Goal: Information Seeking & Learning: Learn about a topic

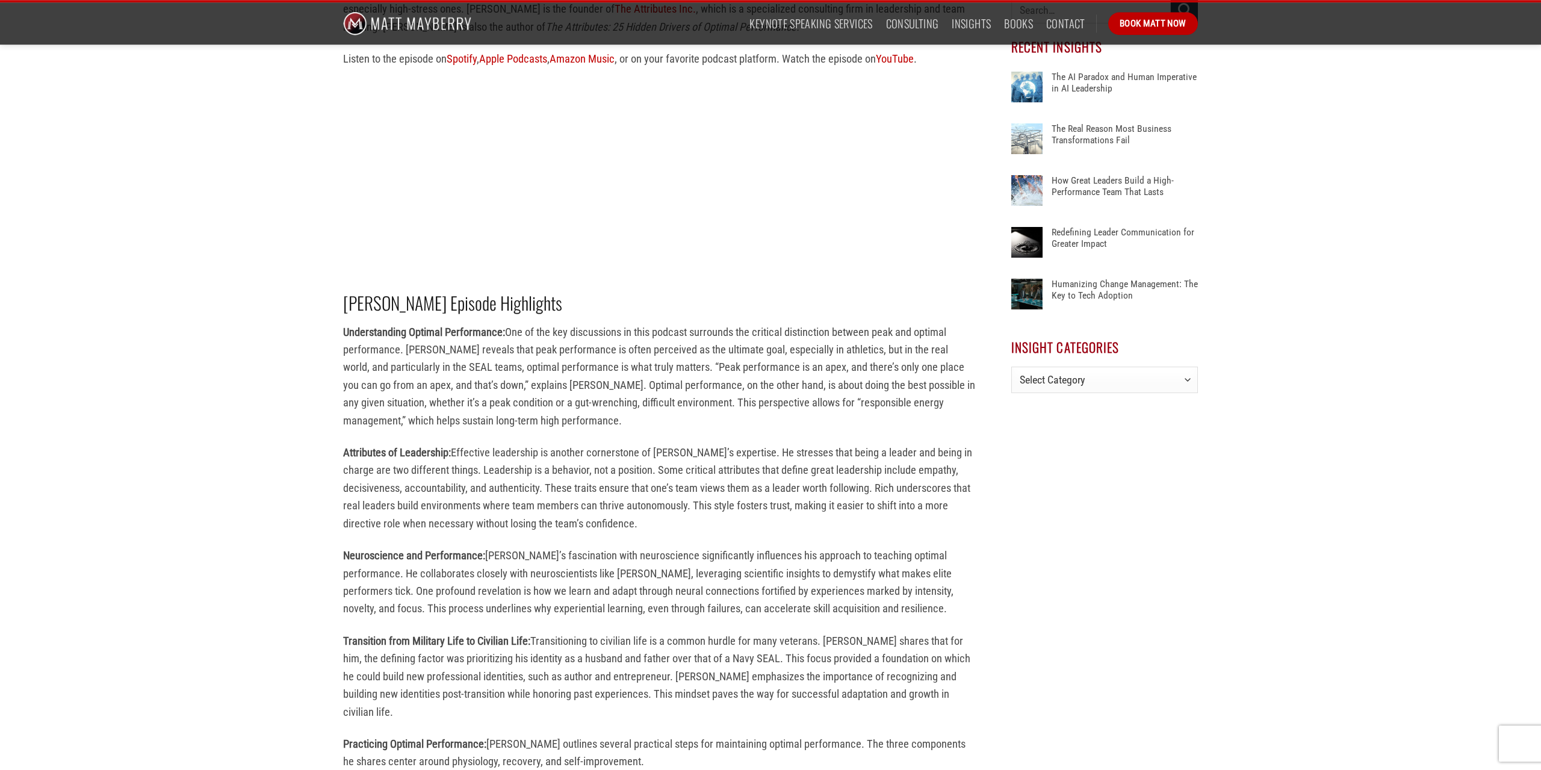
scroll to position [573, 0]
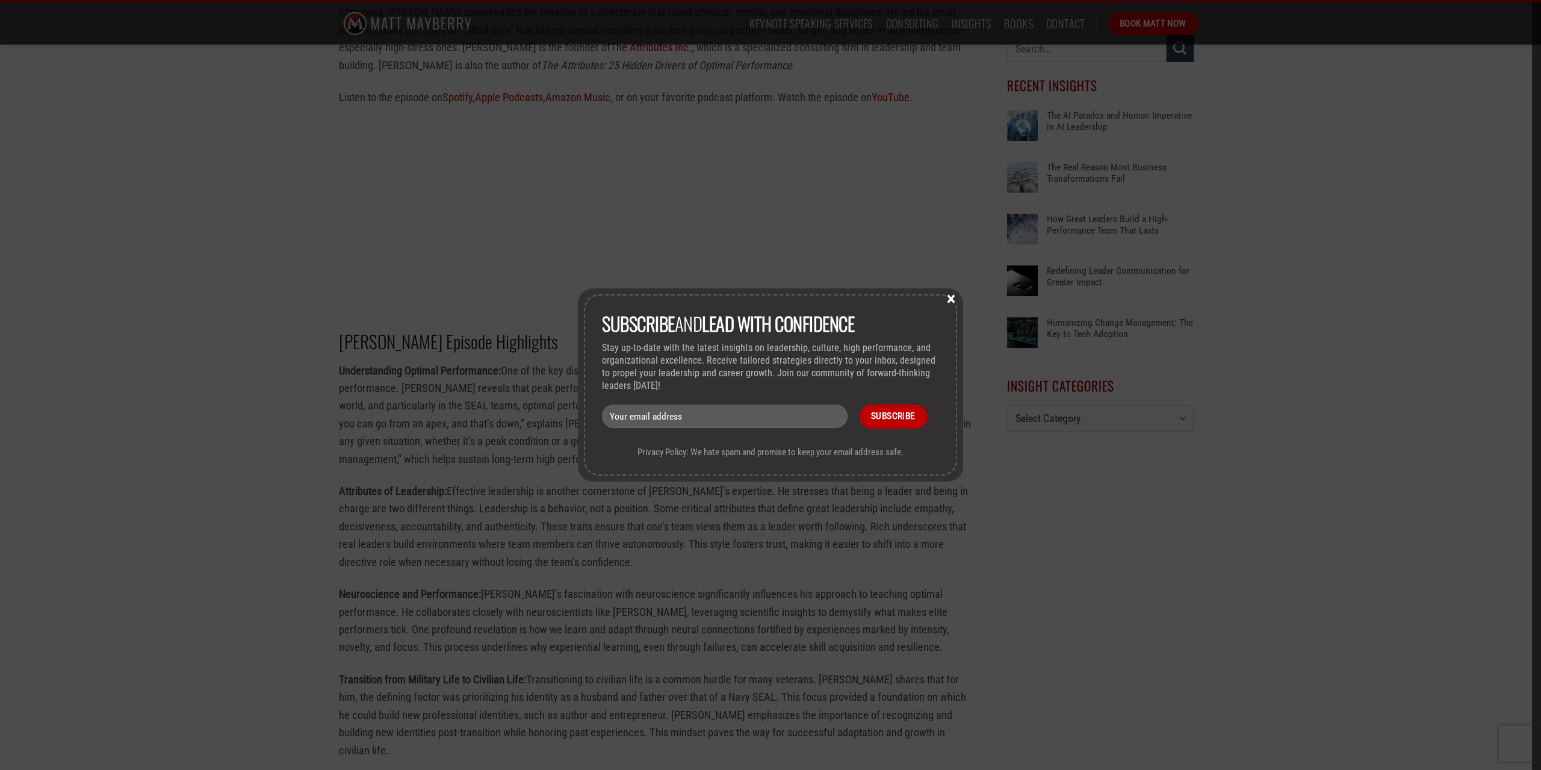
click at [956, 296] on button "×" at bounding box center [951, 298] width 18 height 11
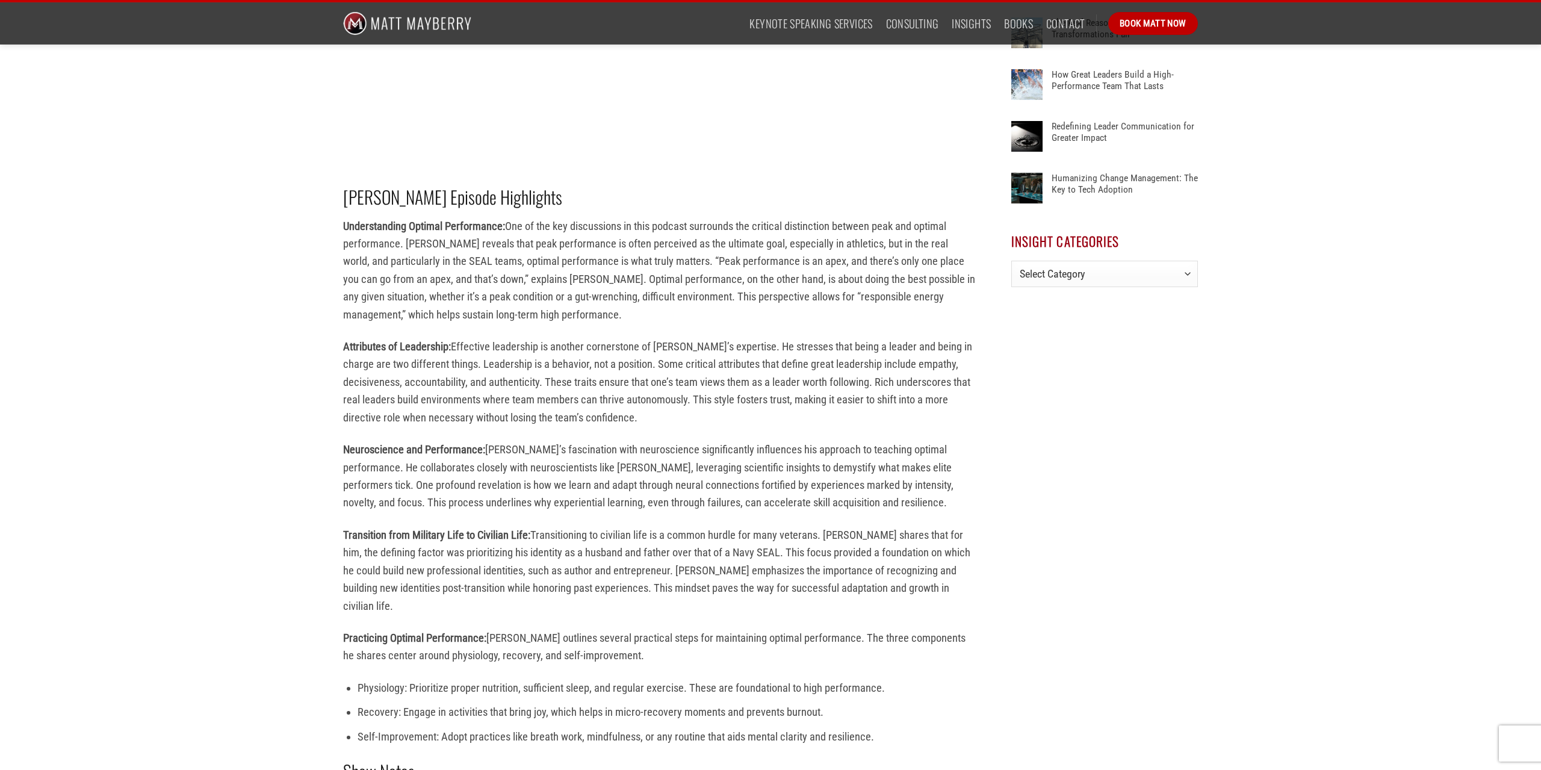
scroll to position [757, 0]
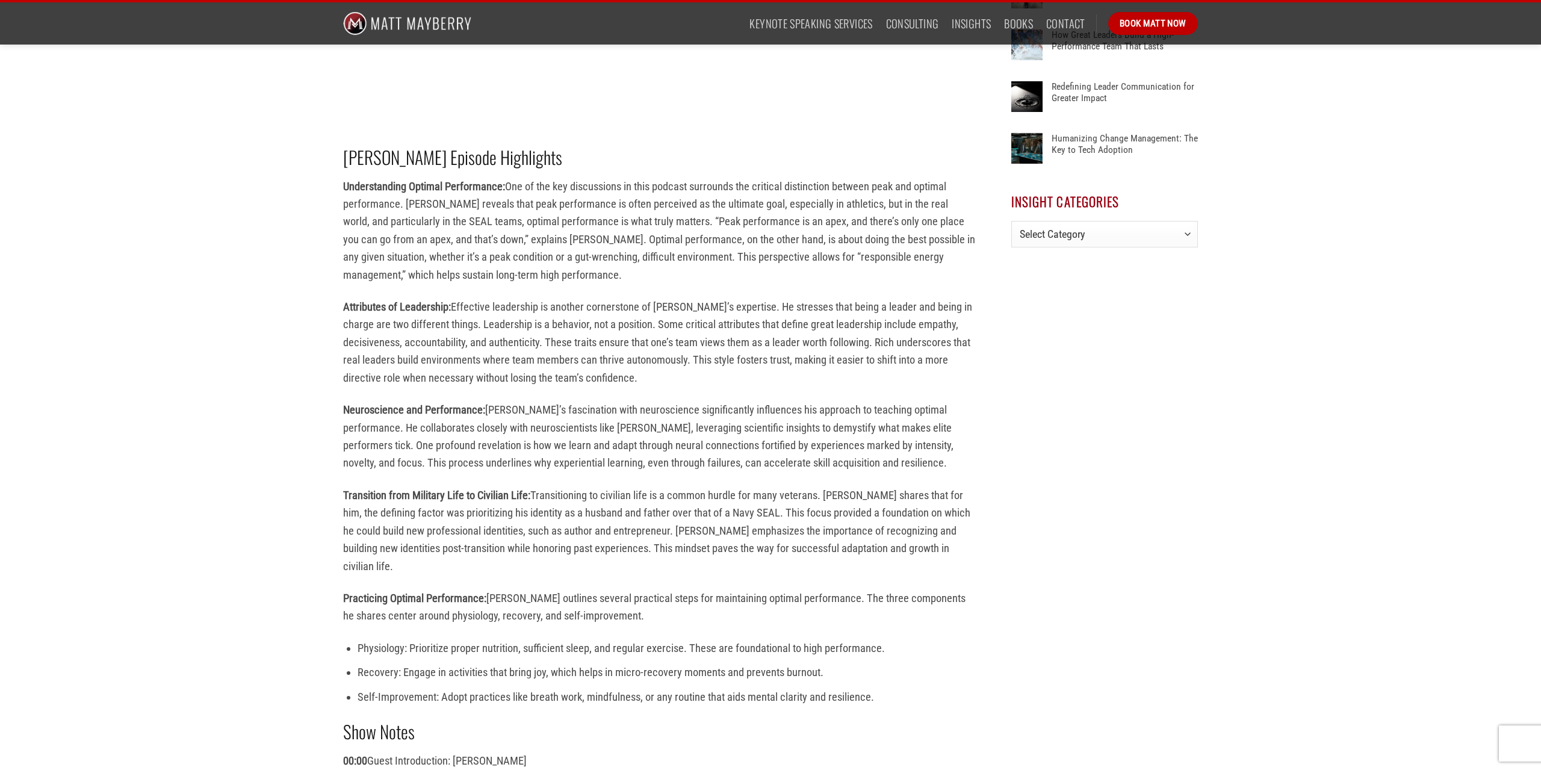
click at [681, 688] on li "Self-Improvement: Adopt practices like breath work, mindfulness, or any routine…" at bounding box center [667, 696] width 618 height 17
click at [690, 688] on li "Self-Improvement: Adopt practices like breath work, mindfulness, or any routine…" at bounding box center [667, 696] width 618 height 17
click at [735, 688] on li "Self-Improvement: Adopt practices like breath work, mindfulness, or any routine…" at bounding box center [667, 696] width 618 height 17
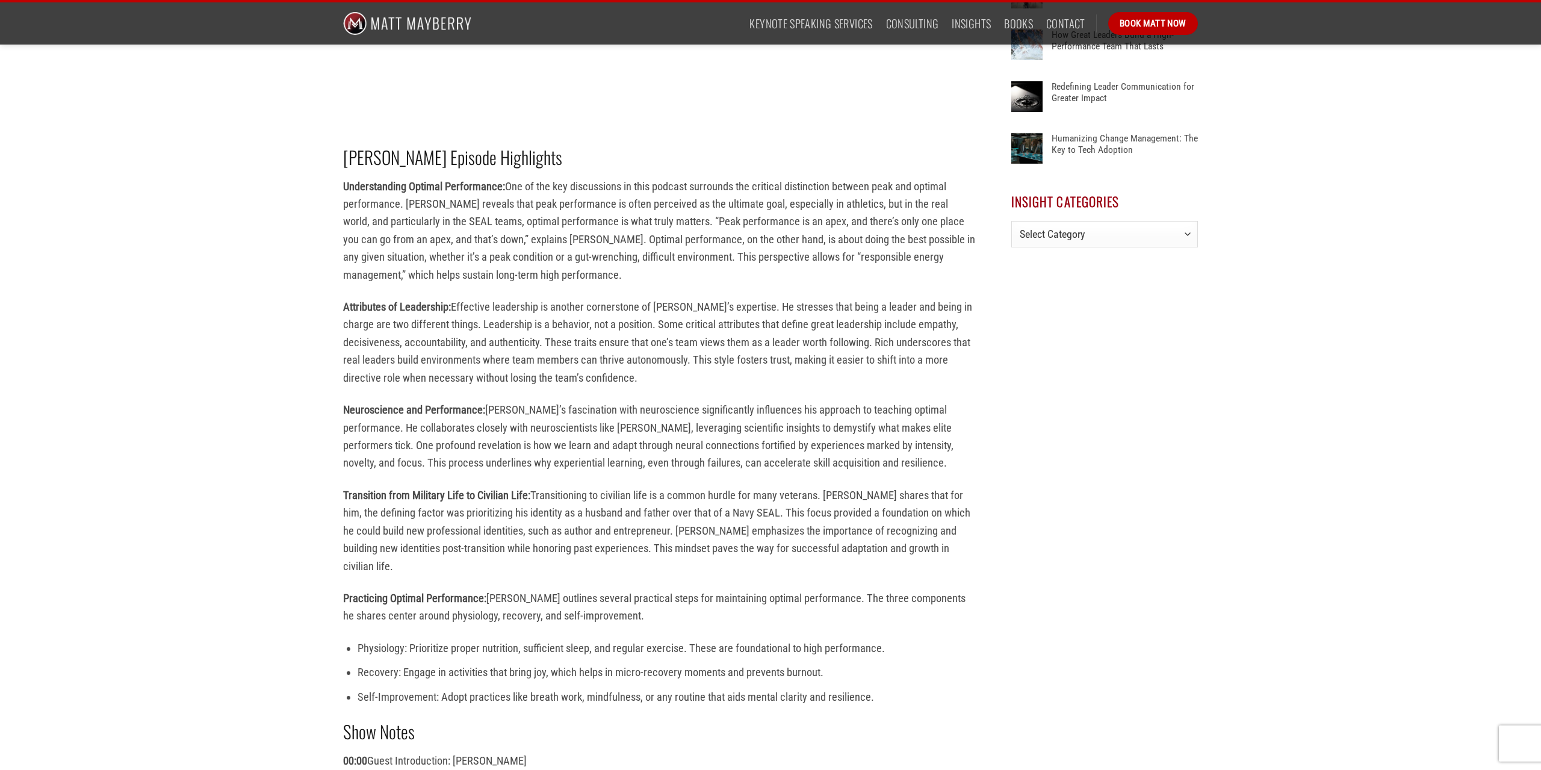
click at [771, 688] on li "Self-Improvement: Adopt practices like breath work, mindfulness, or any routine…" at bounding box center [667, 696] width 618 height 17
click at [772, 688] on li "Self-Improvement: Adopt practices like breath work, mindfulness, or any routine…" at bounding box center [667, 696] width 618 height 17
click at [839, 670] on ul "Physiology: Prioritize proper nutrition, sufficient sleep, and regular exercise…" at bounding box center [659, 672] width 632 height 66
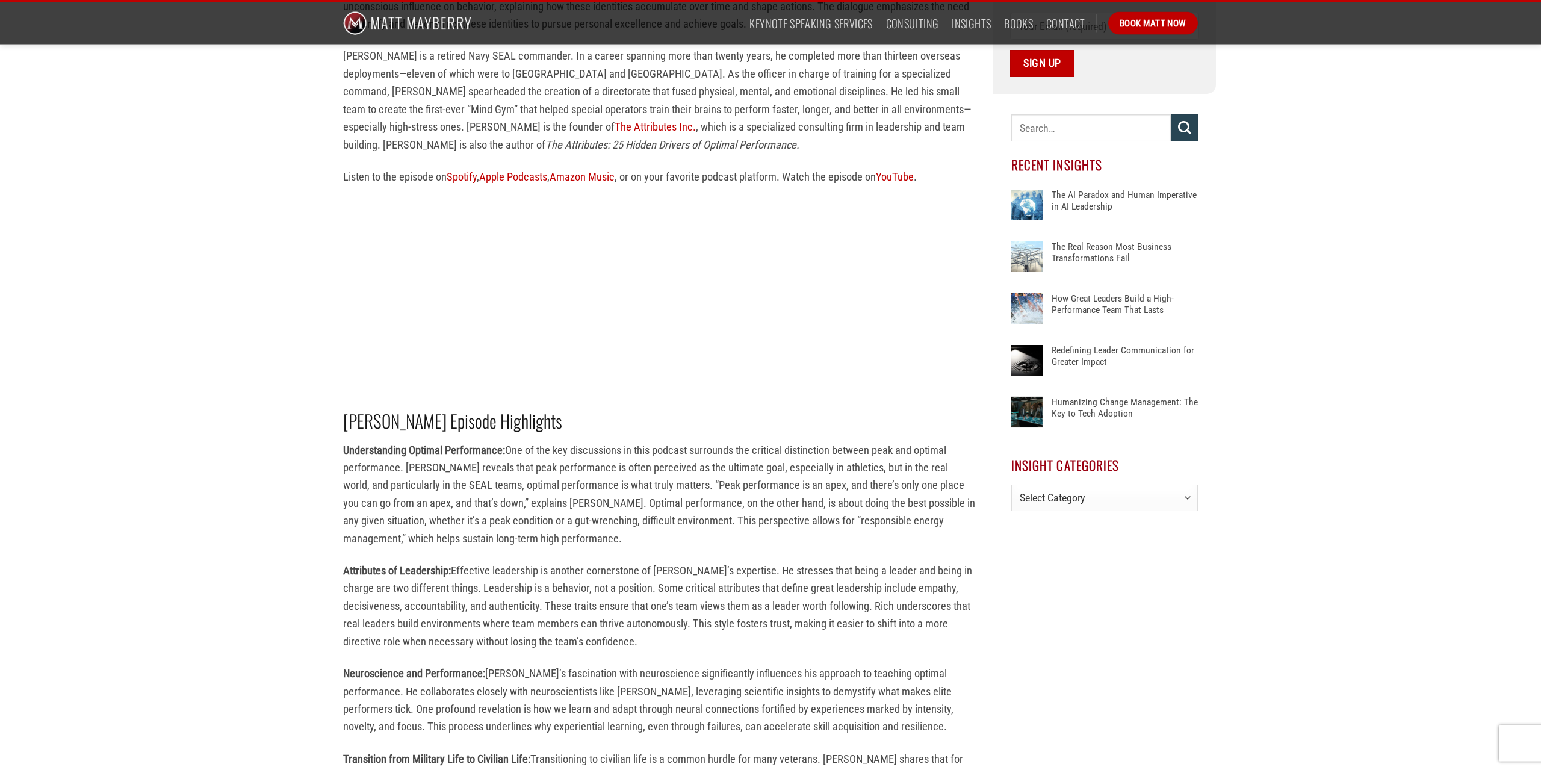
scroll to position [553, 0]
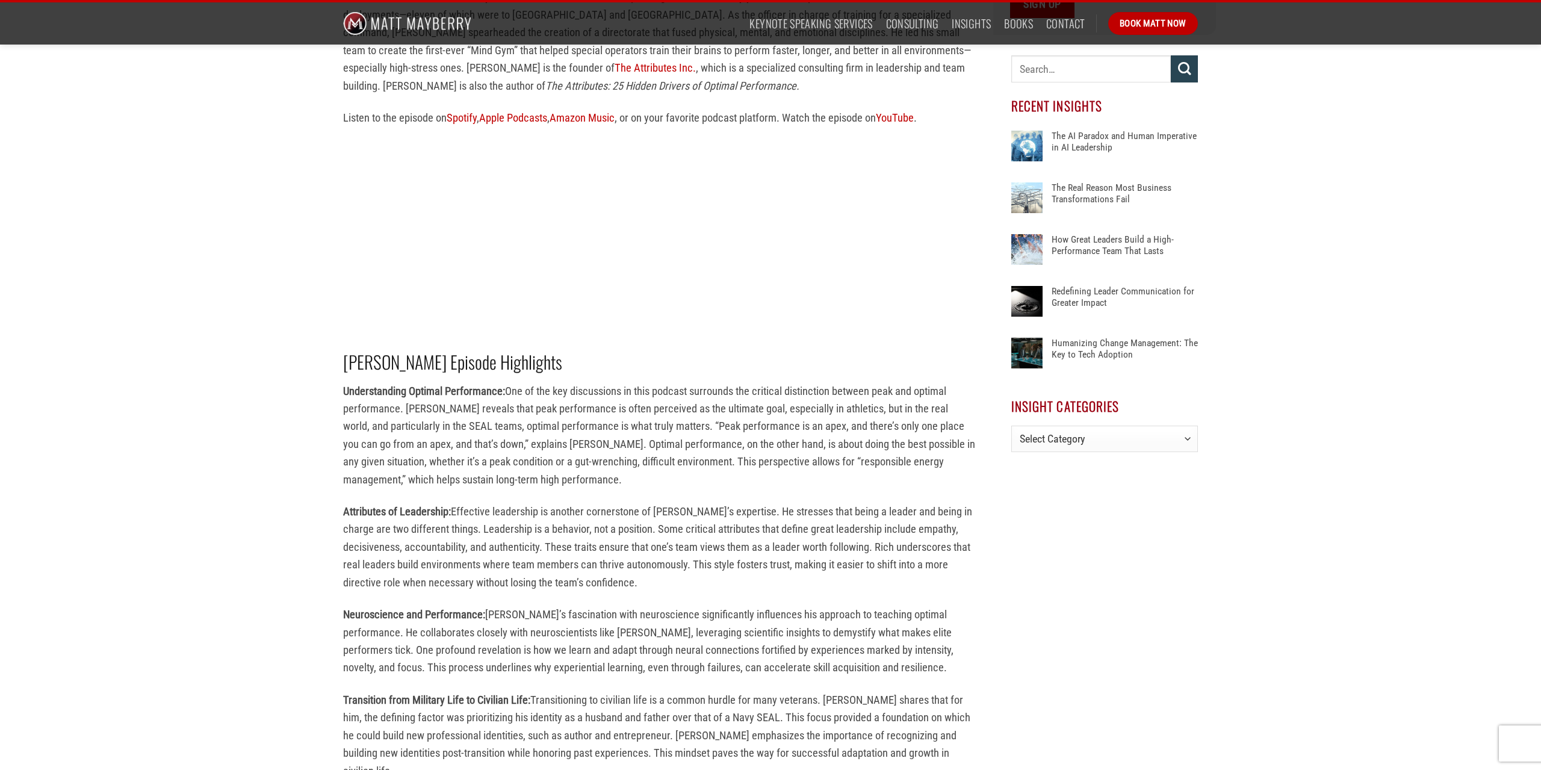
click at [728, 443] on p "Understanding Optimal Performance: One of the key discussions in this podcast s…" at bounding box center [659, 435] width 632 height 107
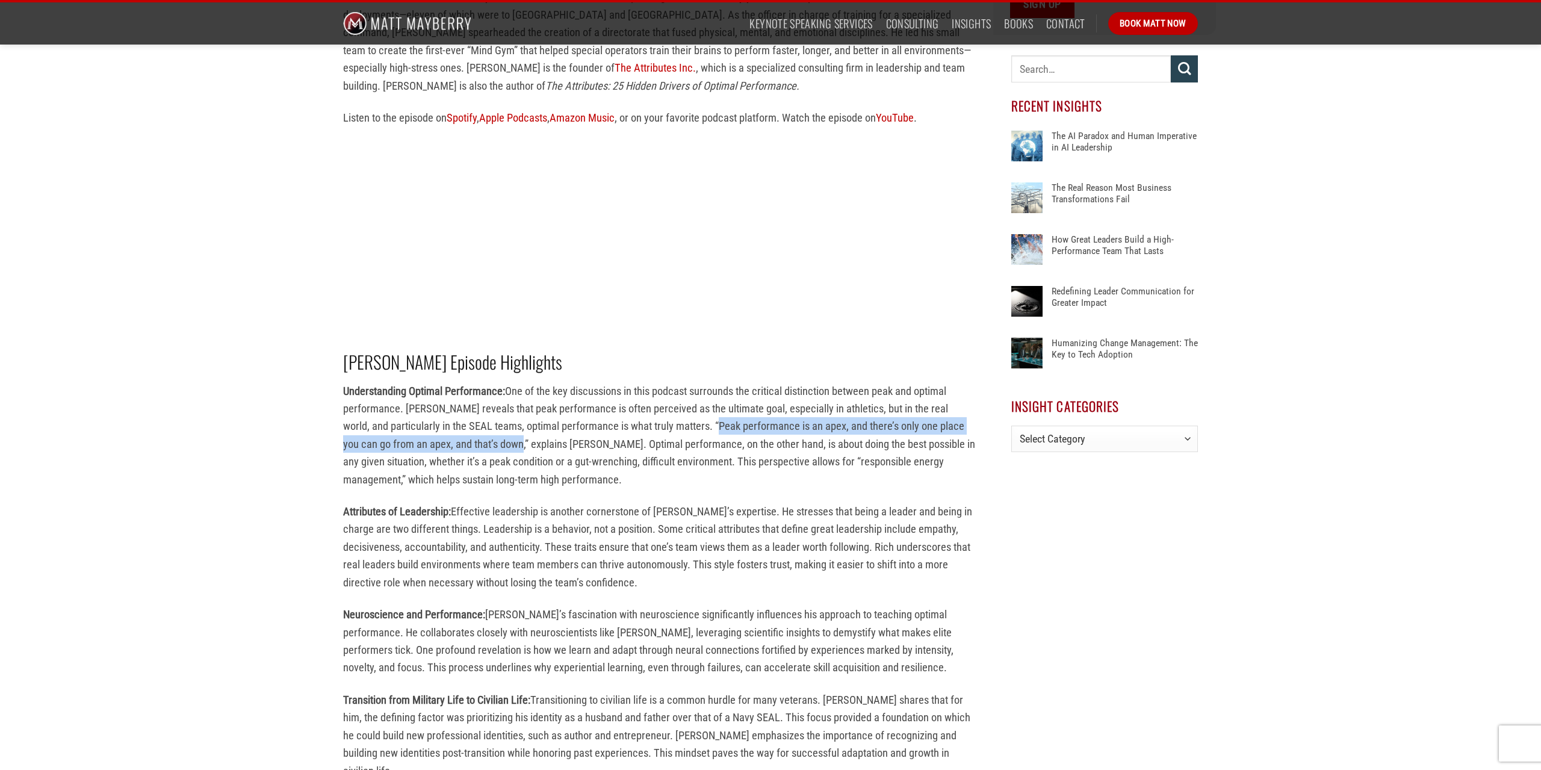
drag, startPoint x: 671, startPoint y: 425, endPoint x: 473, endPoint y: 440, distance: 198.6
click at [473, 440] on p "Understanding Optimal Performance: One of the key discussions in this podcast s…" at bounding box center [659, 435] width 632 height 107
copy p "Peak performance is an apex, and there’s only one place you can go from an apex…"
click at [695, 466] on p "Understanding Optimal Performance: One of the key discussions in this podcast s…" at bounding box center [659, 435] width 632 height 107
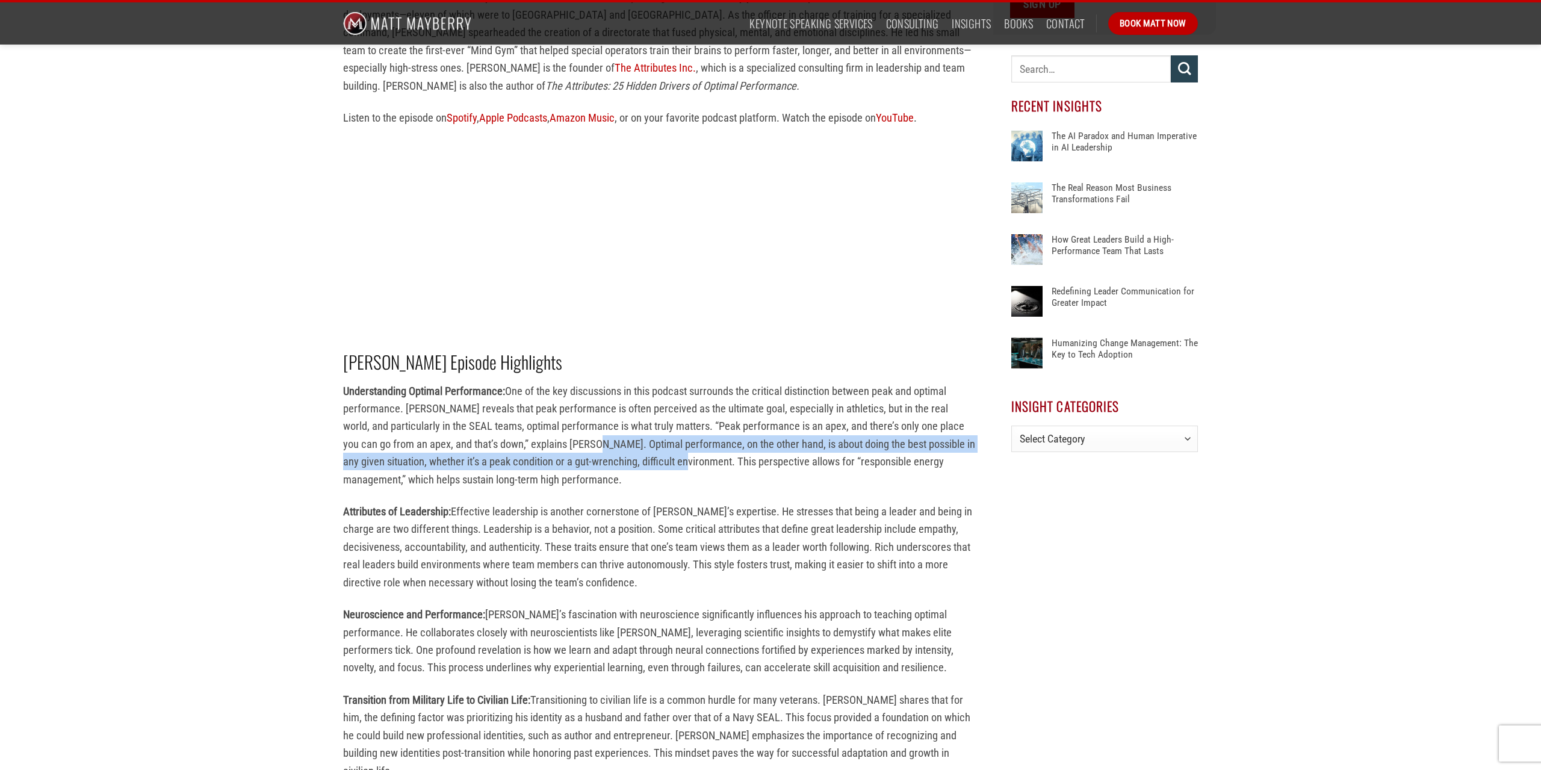
drag, startPoint x: 545, startPoint y: 447, endPoint x: 645, endPoint y: 461, distance: 101.5
click at [645, 461] on p "Understanding Optimal Performance: One of the key discussions in this podcast s…" at bounding box center [659, 435] width 632 height 107
copy p "Optimal performance, on the other hand, is about doing the best possible in any…"
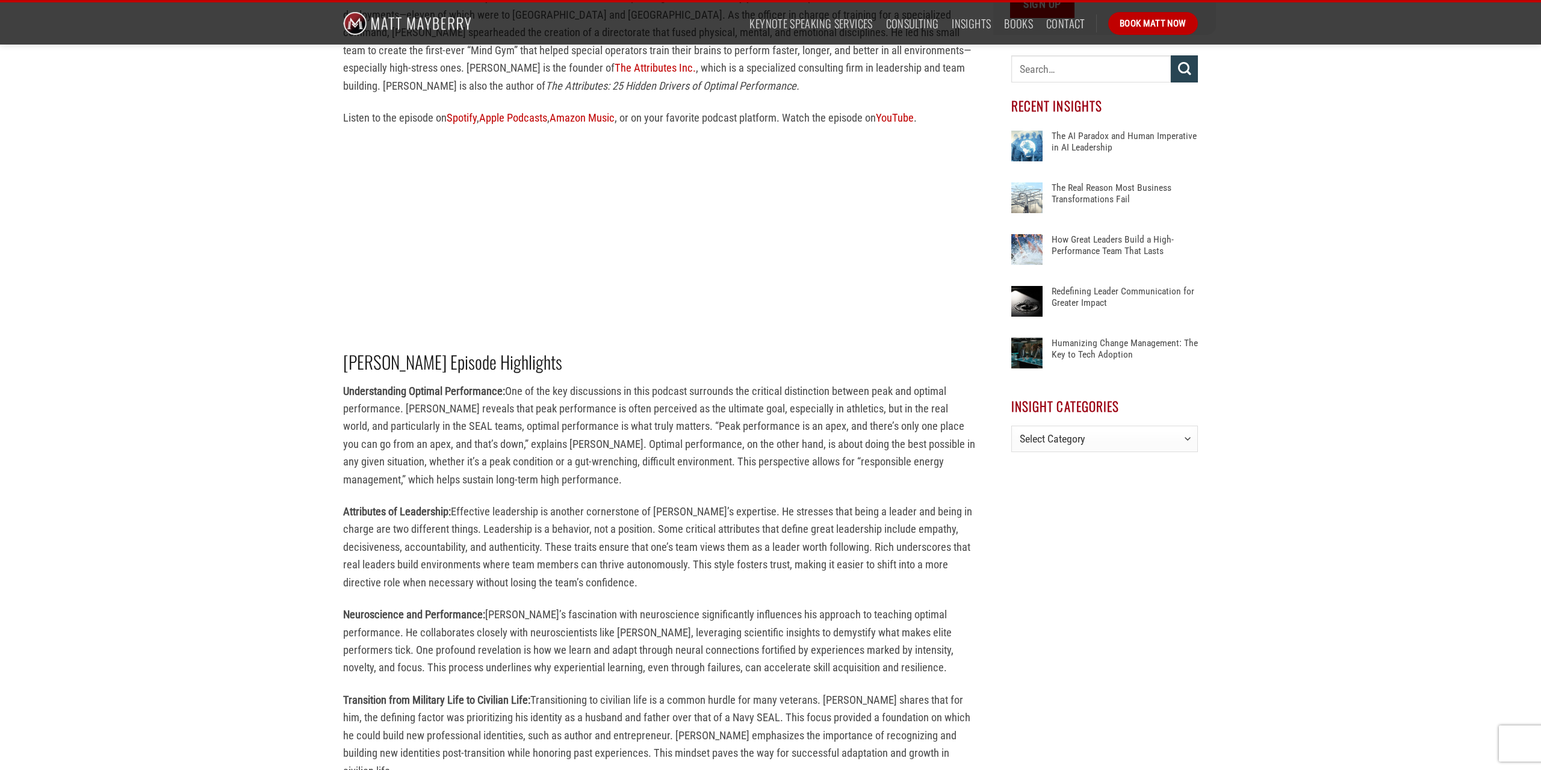
drag, startPoint x: 652, startPoint y: 459, endPoint x: 731, endPoint y: 488, distance: 83.2
click at [731, 488] on p "Understanding Optimal Performance: One of the key discussions in this podcast s…" at bounding box center [659, 435] width 632 height 107
copy p "This perspective allows for “responsible energy management,” which helps sustai…"
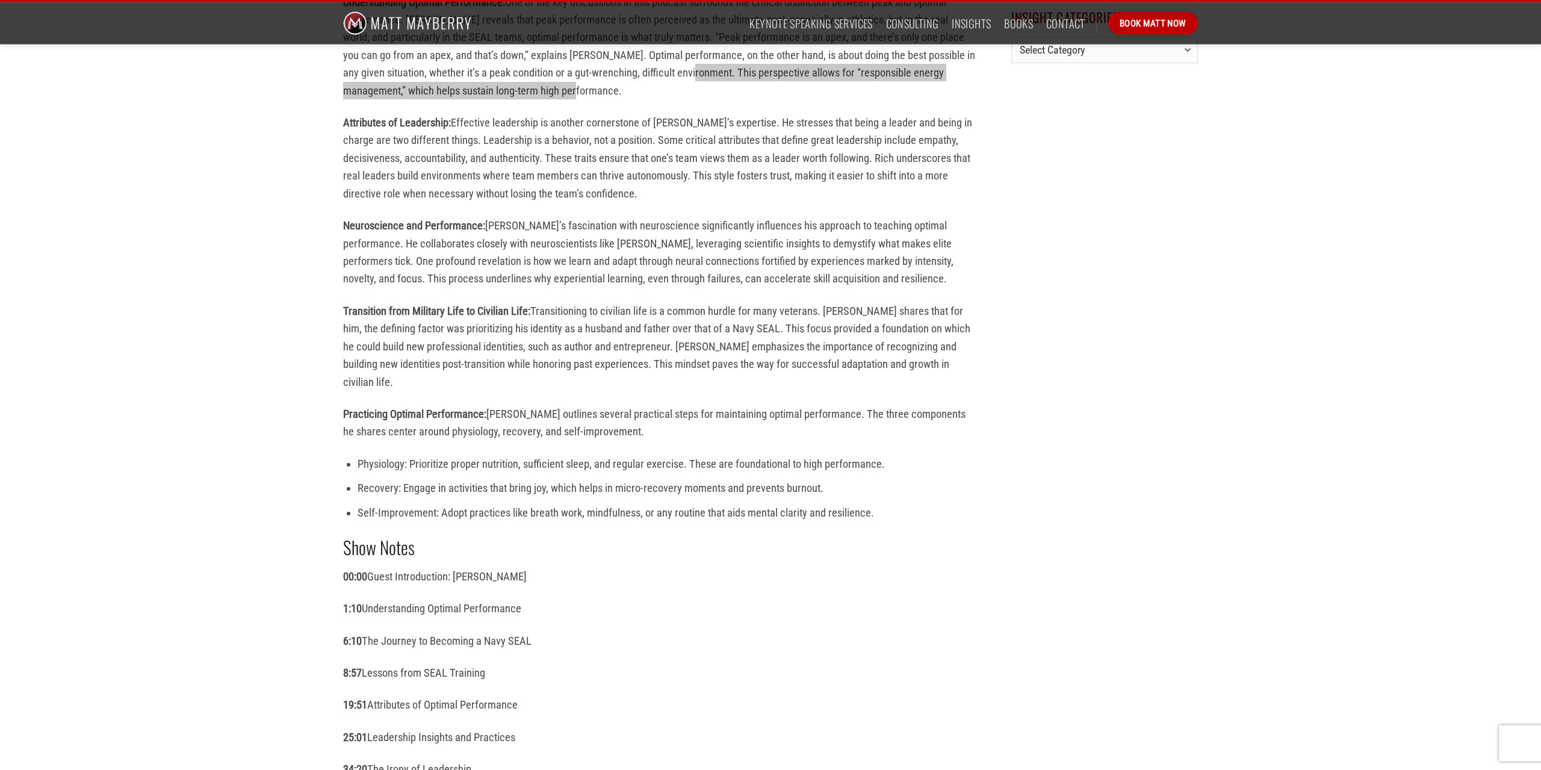
scroll to position [921, 0]
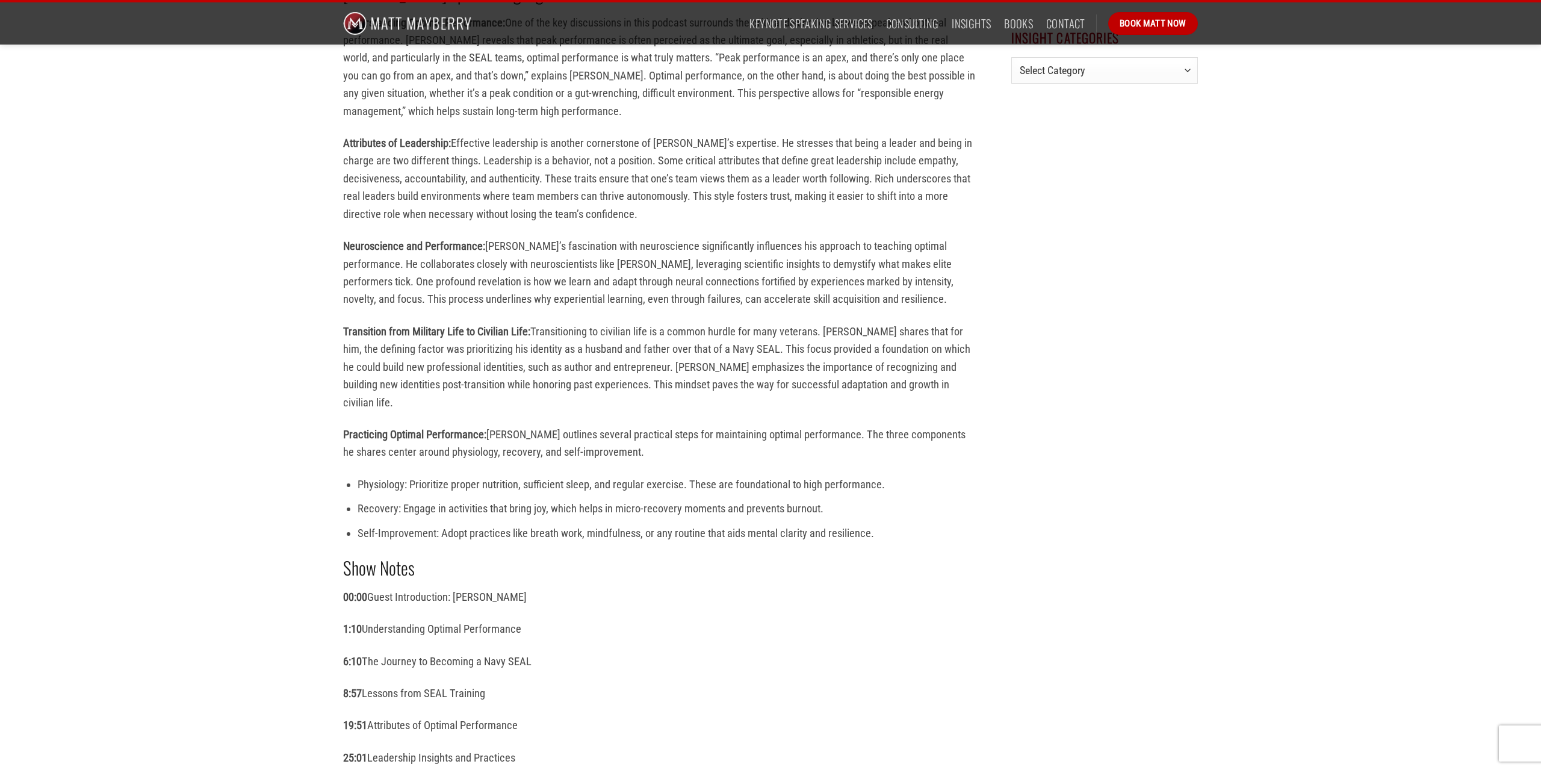
click at [569, 457] on div "In this insightful new episode of Get Better [DATE], retired Navy SEAL commande…" at bounding box center [659, 421] width 632 height 1945
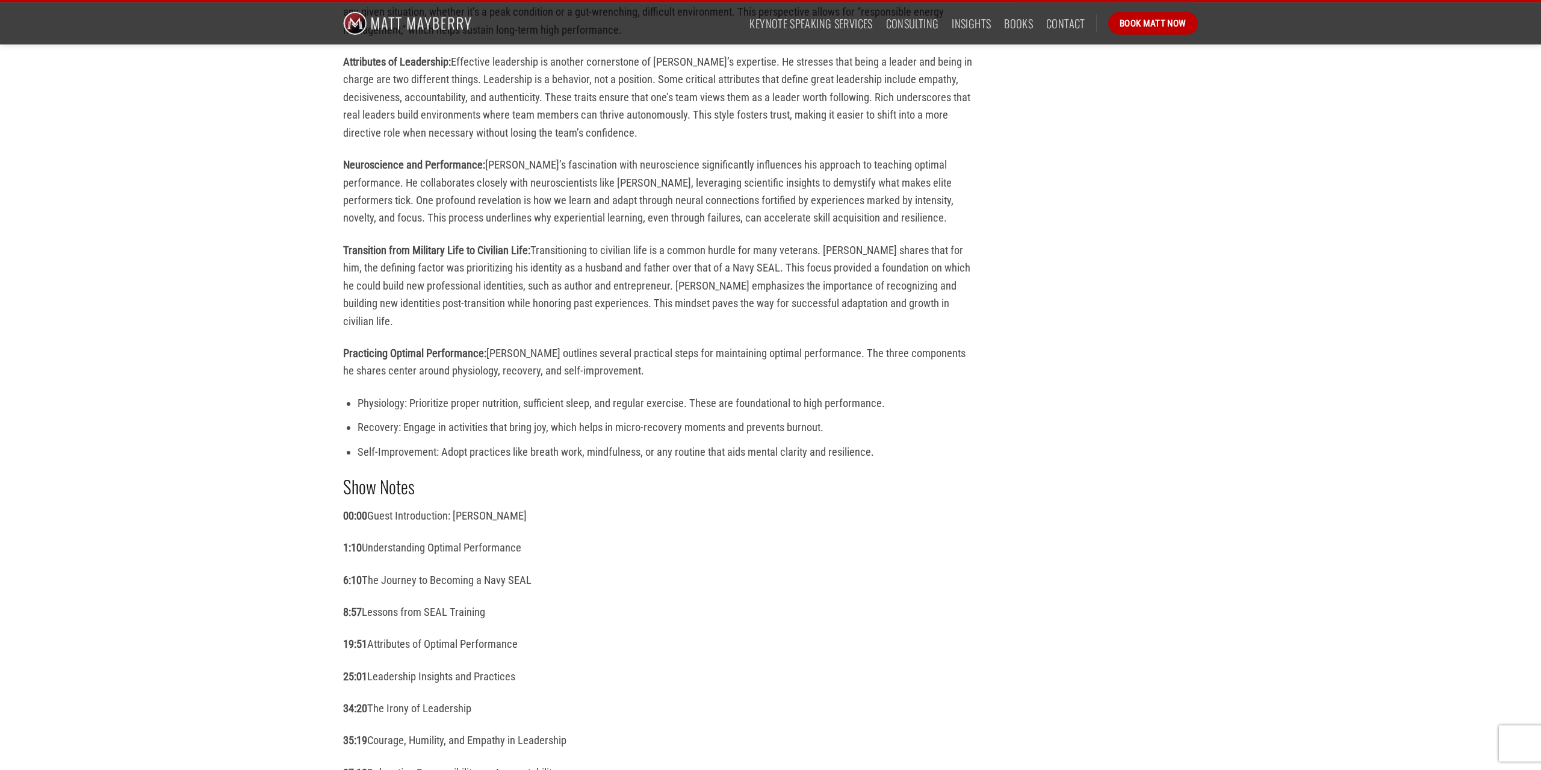
scroll to position [982, 0]
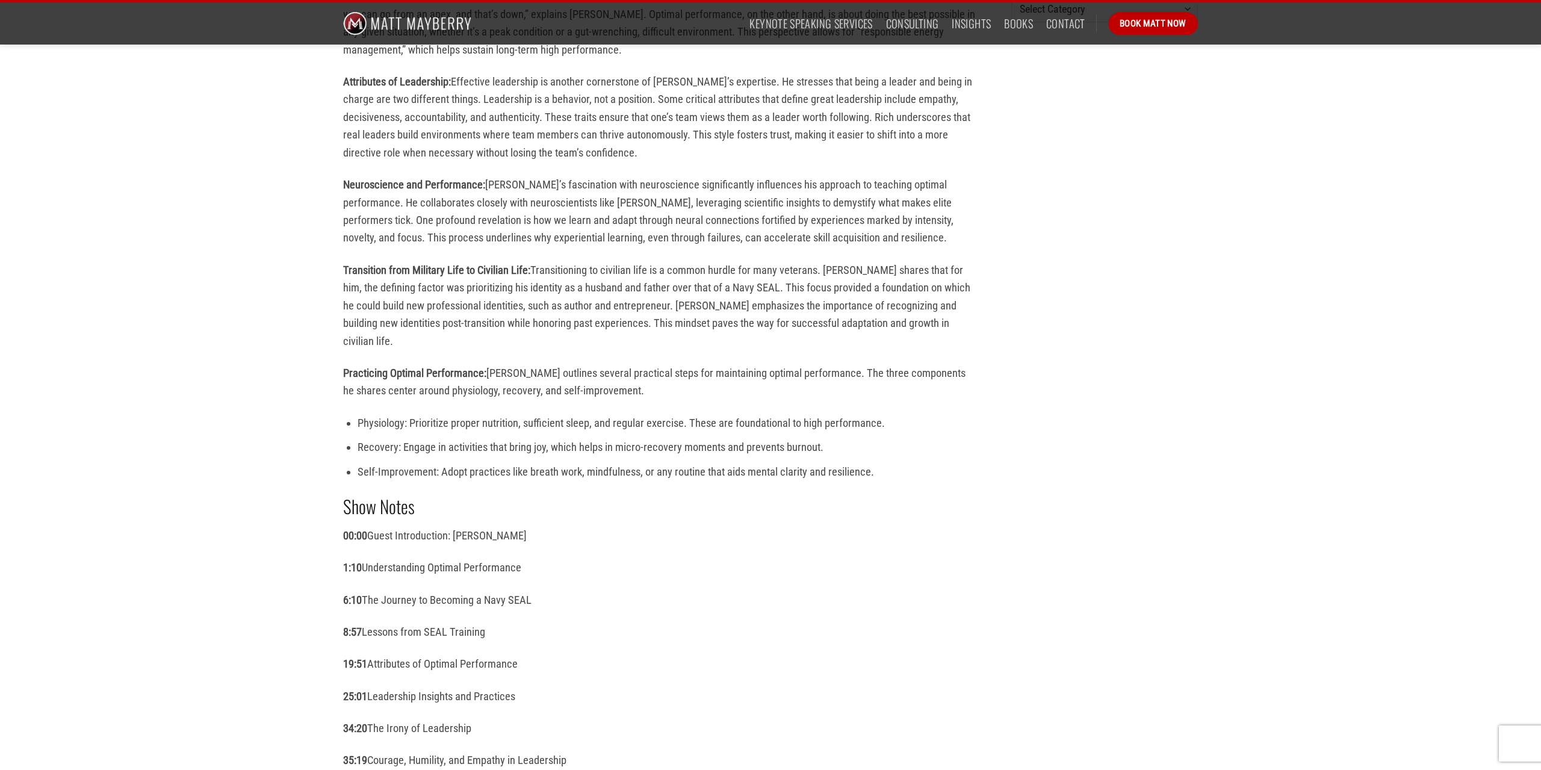
click at [392, 414] on li "Physiology: Prioritize proper nutrition, sufficient sleep, and regular exercise…" at bounding box center [667, 422] width 618 height 17
click at [385, 414] on li "Physiology: Prioritize proper nutrition, sufficient sleep, and regular exercise…" at bounding box center [667, 422] width 618 height 17
click at [398, 414] on li "Physiology: Prioritize proper nutrition, sufficient sleep, and regular exercise…" at bounding box center [667, 422] width 618 height 17
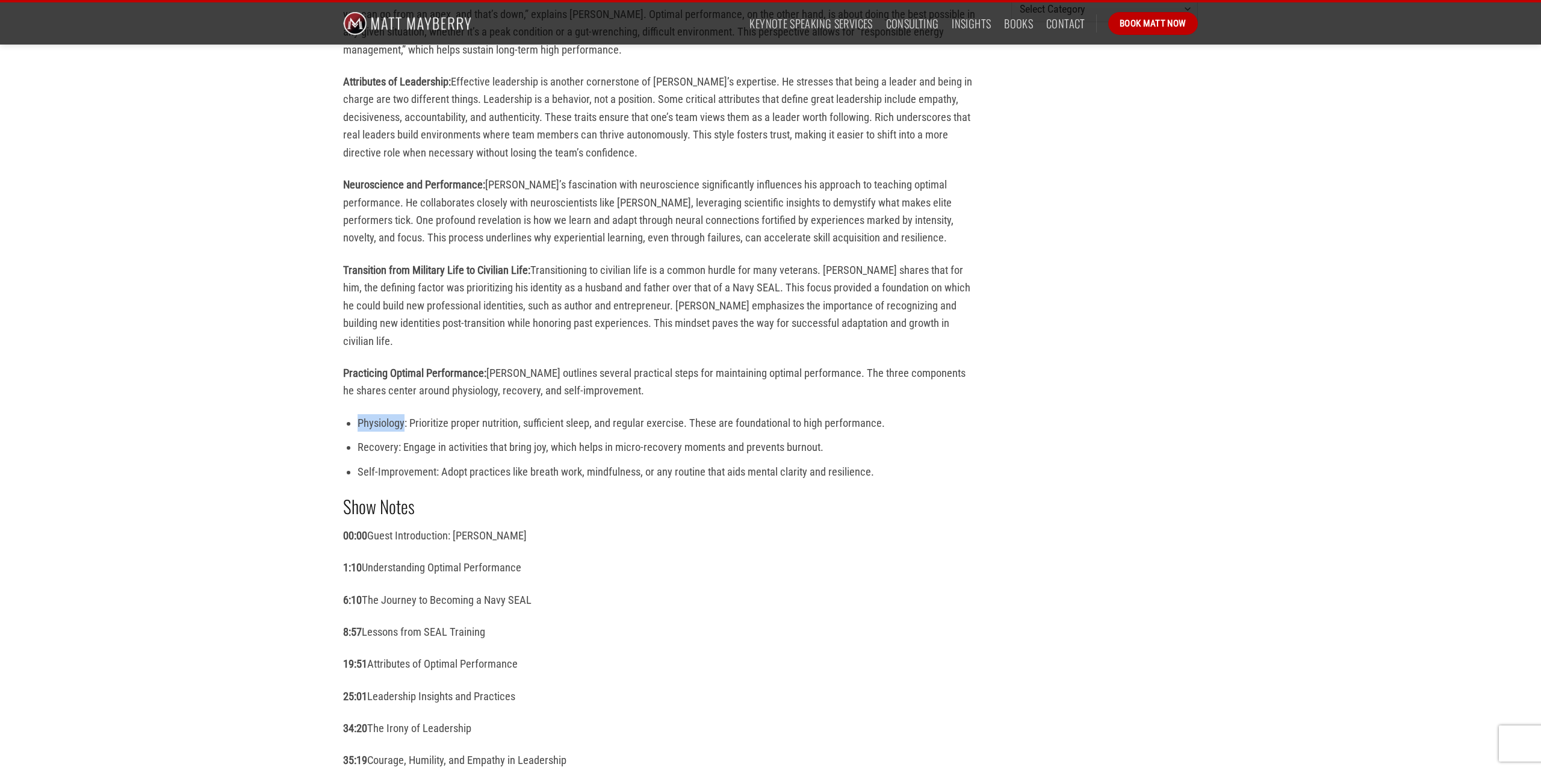
copy li "Physiology"
click at [478, 466] on div "In this insightful new episode of Get Better [DATE], retired Navy SEAL commande…" at bounding box center [659, 360] width 632 height 1945
click at [364, 420] on ul "Physiology: Prioritize proper nutrition, sufficient sleep, and regular exercise…" at bounding box center [659, 447] width 632 height 66
click at [369, 438] on li "Recovery: Engage in activities that bring joy, which helps in micro-recovery mo…" at bounding box center [667, 446] width 618 height 17
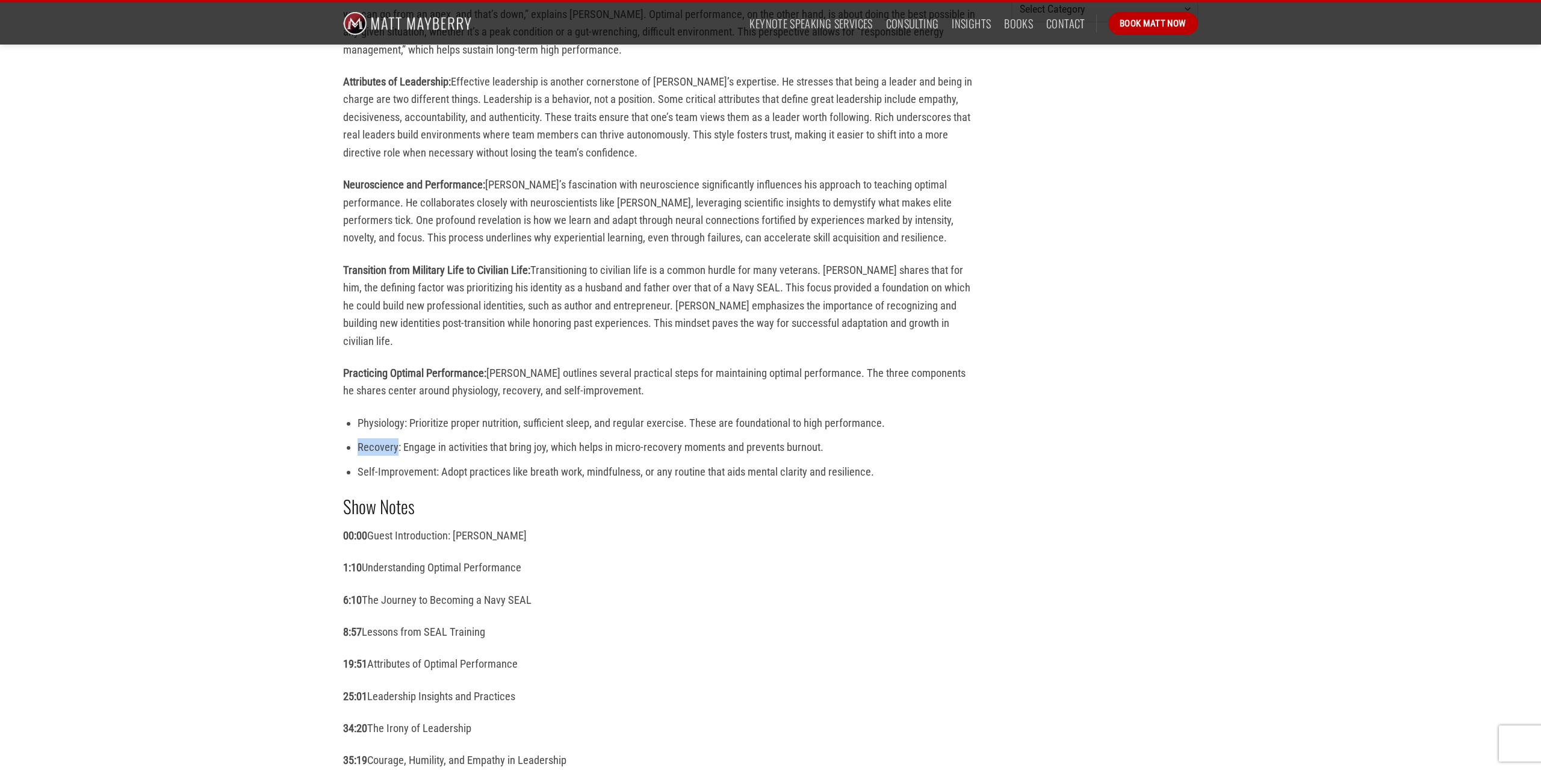
copy li "Recovery"
click at [423, 463] on li "Self-Improvement: Adopt practices like breath work, mindfulness, or any routine…" at bounding box center [667, 471] width 618 height 17
drag, startPoint x: 431, startPoint y: 451, endPoint x: 340, endPoint y: 457, distance: 91.1
click at [340, 457] on div "In this insightful new episode of Get Better [DATE], retired Navy SEAL commande…" at bounding box center [659, 413] width 668 height 2050
copy li "Self-Improvement"
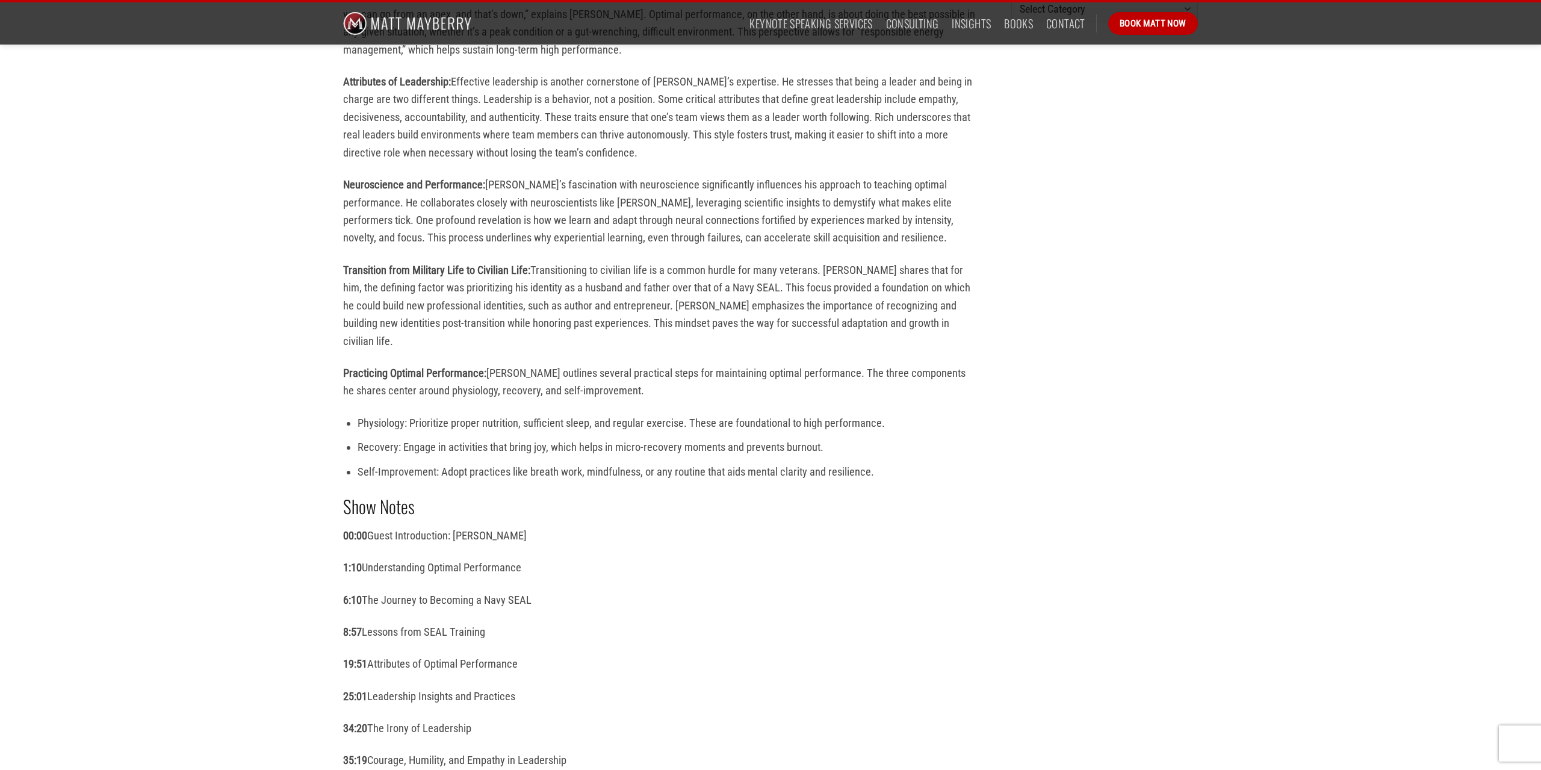
click at [610, 438] on li "Recovery: Engage in activities that bring joy, which helps in micro-recovery mo…" at bounding box center [667, 446] width 618 height 17
